Goal: Task Accomplishment & Management: Use online tool/utility

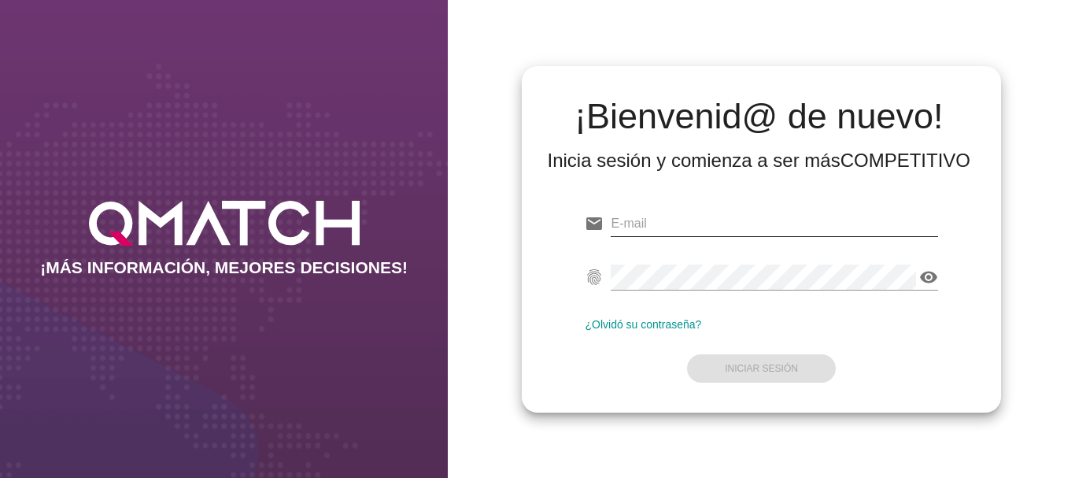
click at [659, 225] on input "email" at bounding box center [773, 223] width 326 height 25
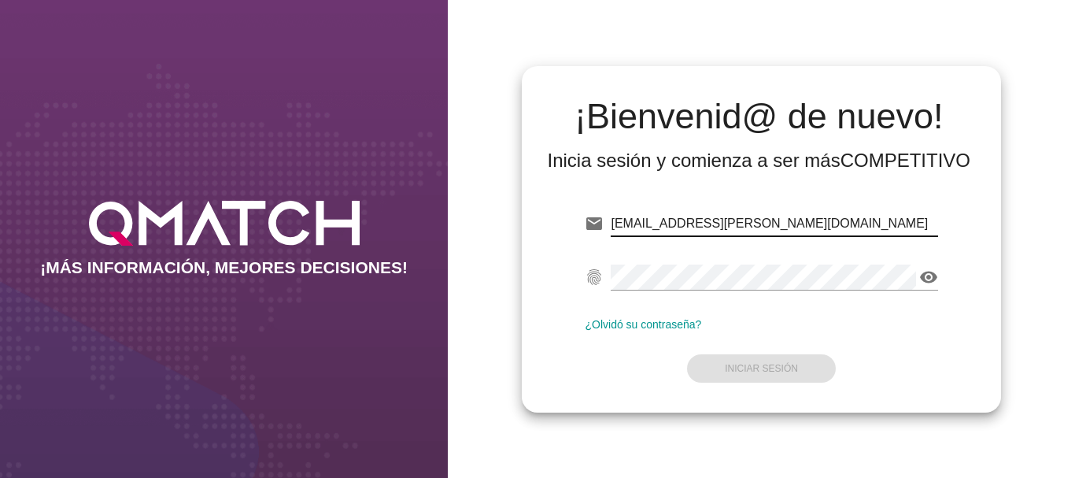
type input "[EMAIL_ADDRESS][PERSON_NAME][DOMAIN_NAME]"
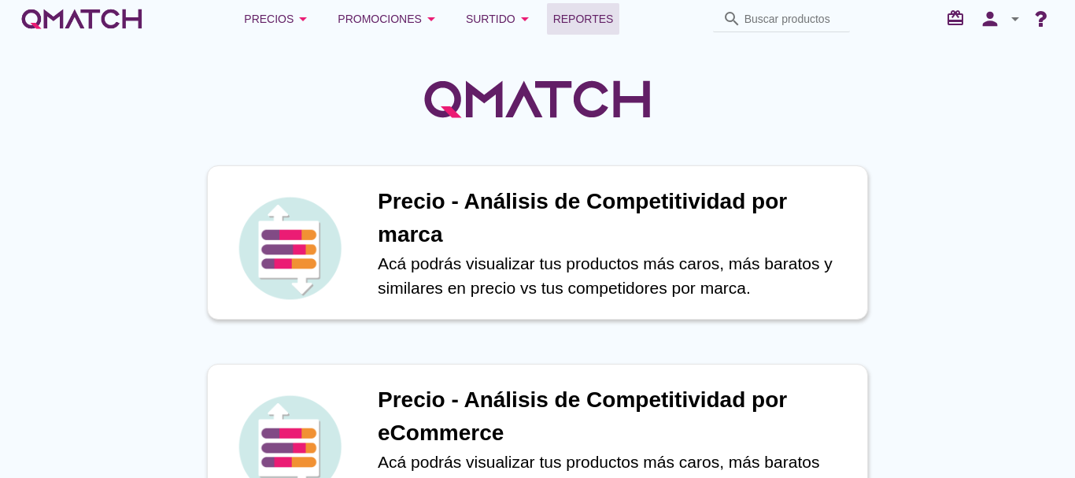
click at [582, 17] on span "Reportes" at bounding box center [583, 18] width 61 height 19
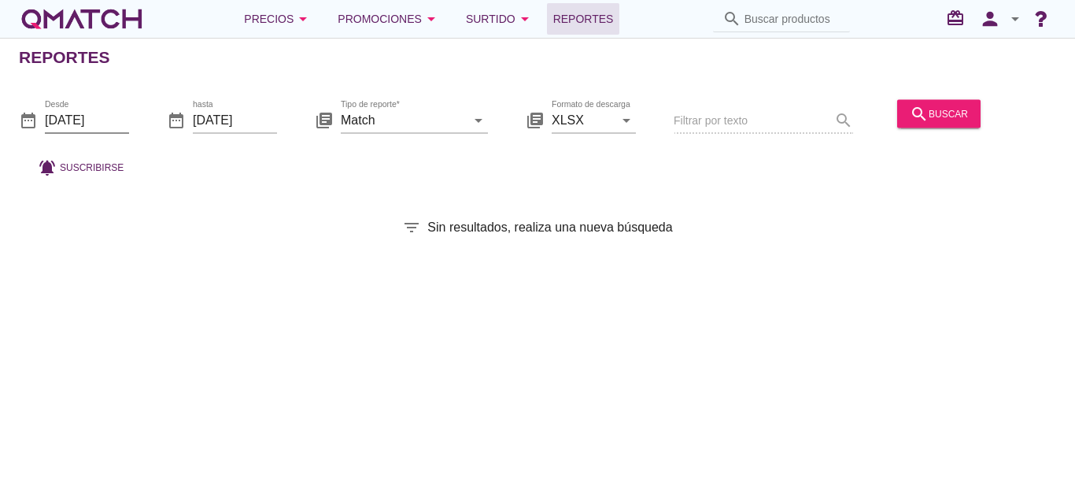
click at [88, 118] on input "[DATE]" at bounding box center [87, 119] width 84 height 25
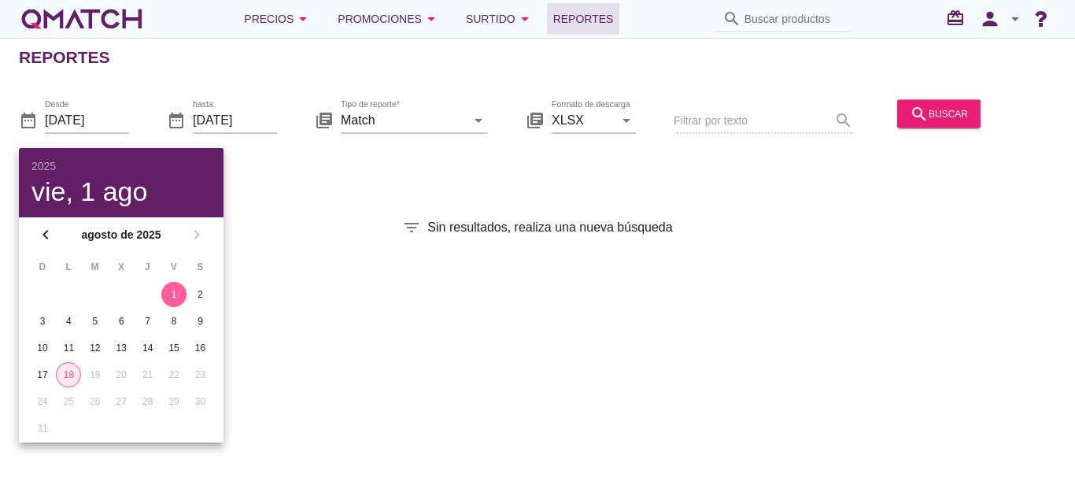
click at [68, 374] on div "18" at bounding box center [69, 374] width 24 height 14
type input "[DATE]"
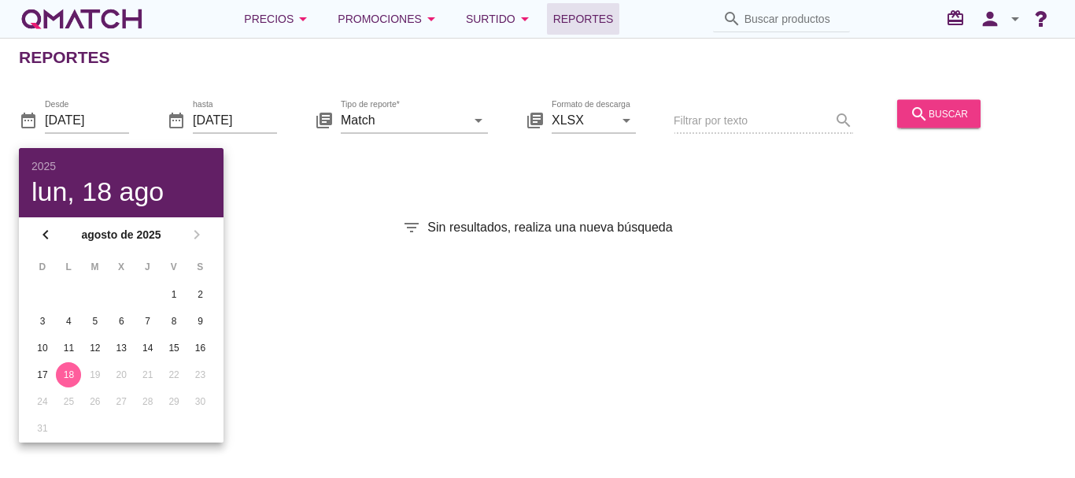
click at [928, 110] on div "search buscar" at bounding box center [938, 113] width 58 height 19
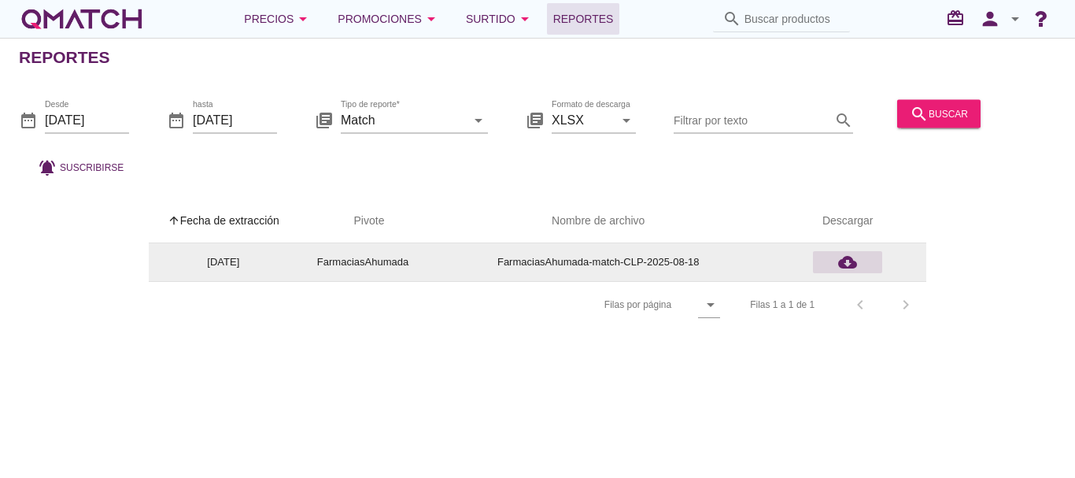
click at [848, 262] on icon "cloud_download" at bounding box center [847, 262] width 19 height 19
